Goal: Information Seeking & Learning: Learn about a topic

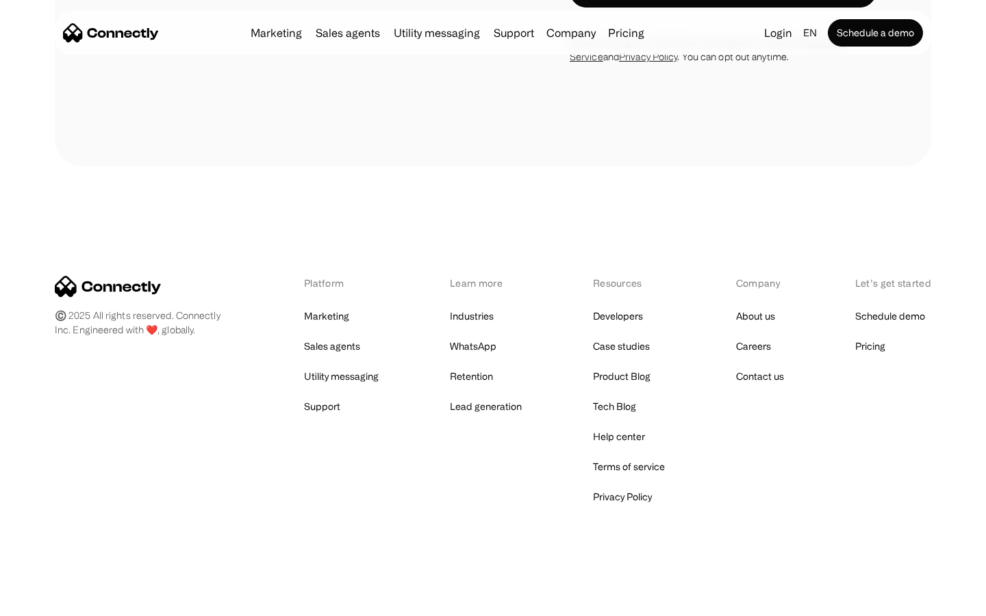
scroll to position [1156, 0]
